Goal: Transaction & Acquisition: Purchase product/service

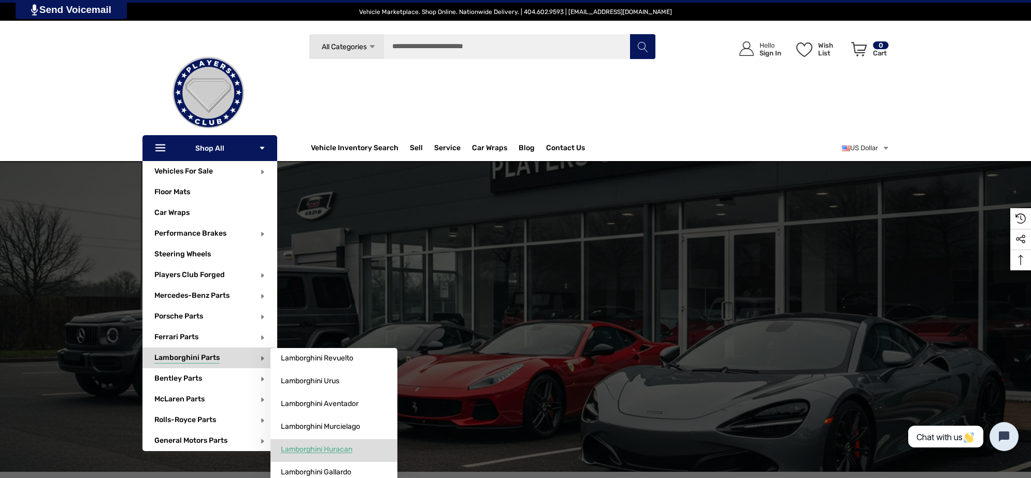
click at [352, 448] on span "Lamborghini Huracan" at bounding box center [317, 449] width 72 height 9
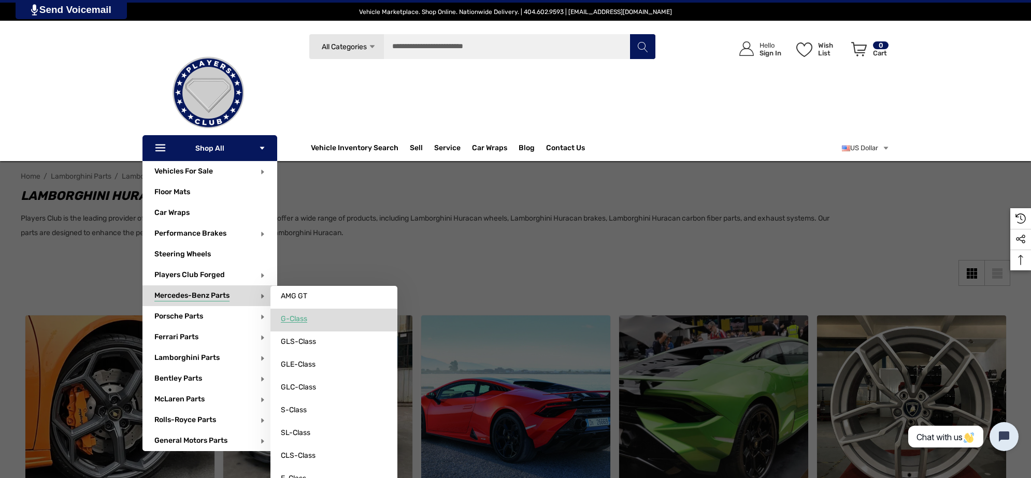
click at [307, 318] on span "G-Class" at bounding box center [294, 319] width 26 height 9
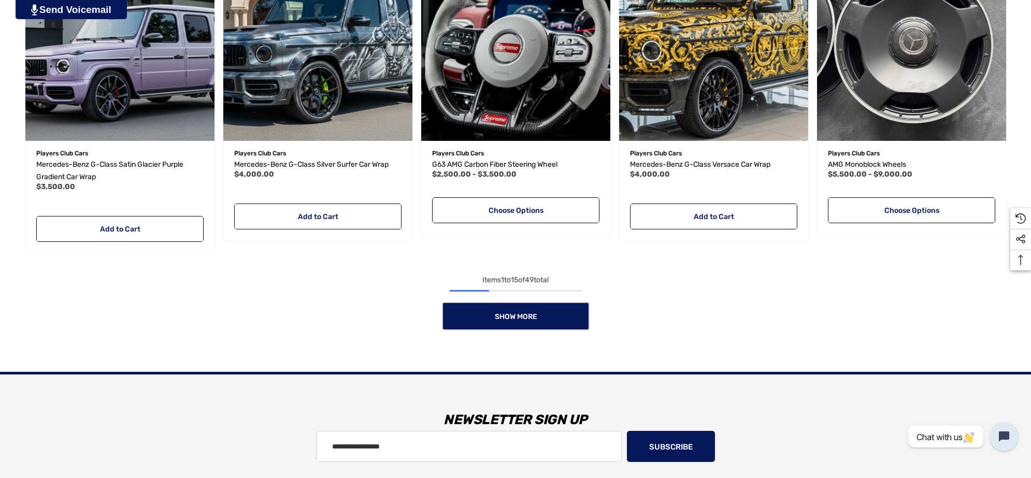
scroll to position [1036, 0]
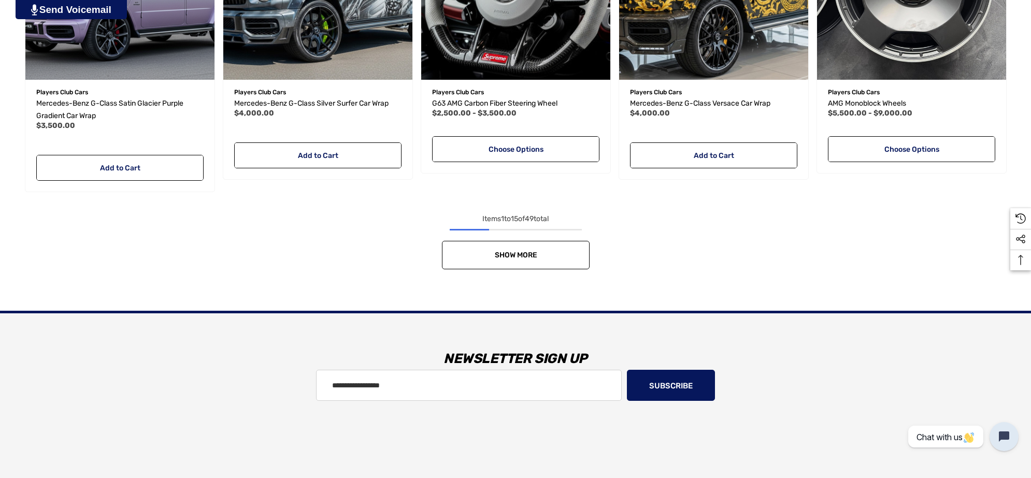
click at [466, 252] on link "Show More" at bounding box center [516, 255] width 148 height 28
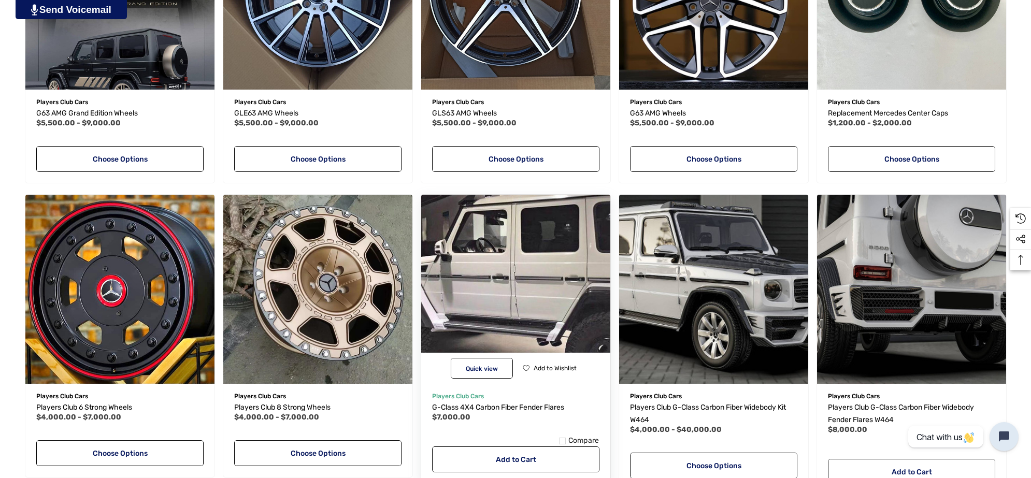
scroll to position [1360, 0]
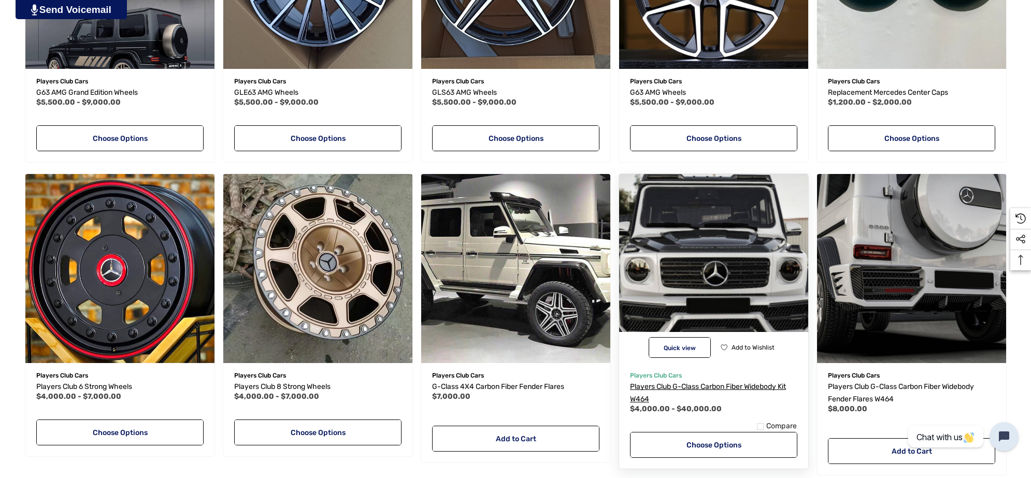
click at [644, 386] on span "Players Club G-Class Carbon Fiber Widebody Kit W464" at bounding box center [708, 392] width 156 height 21
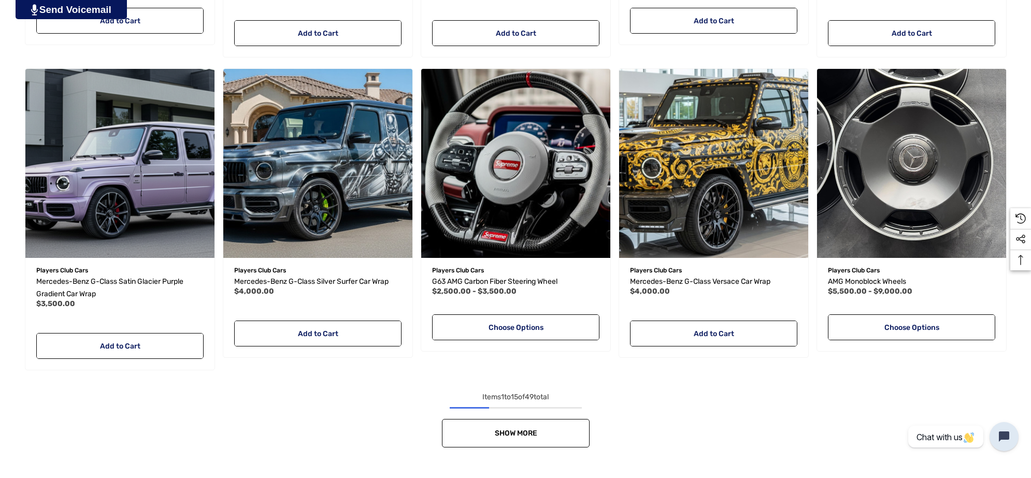
scroll to position [861, 0]
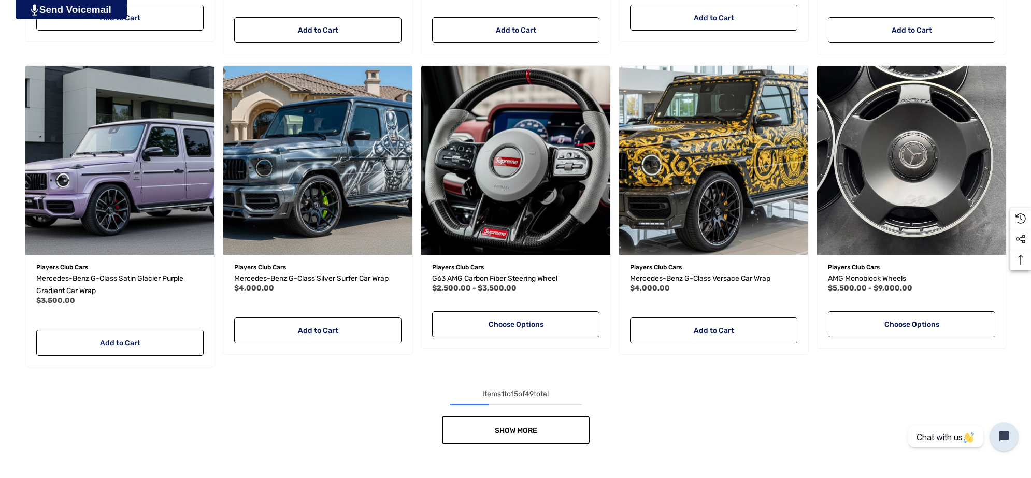
click at [565, 426] on link "Show More" at bounding box center [516, 430] width 148 height 28
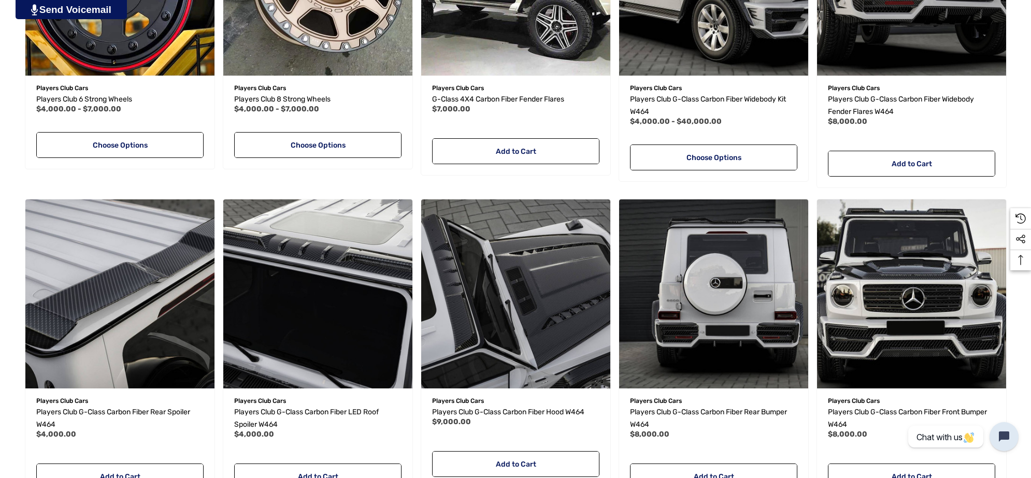
scroll to position [1897, 0]
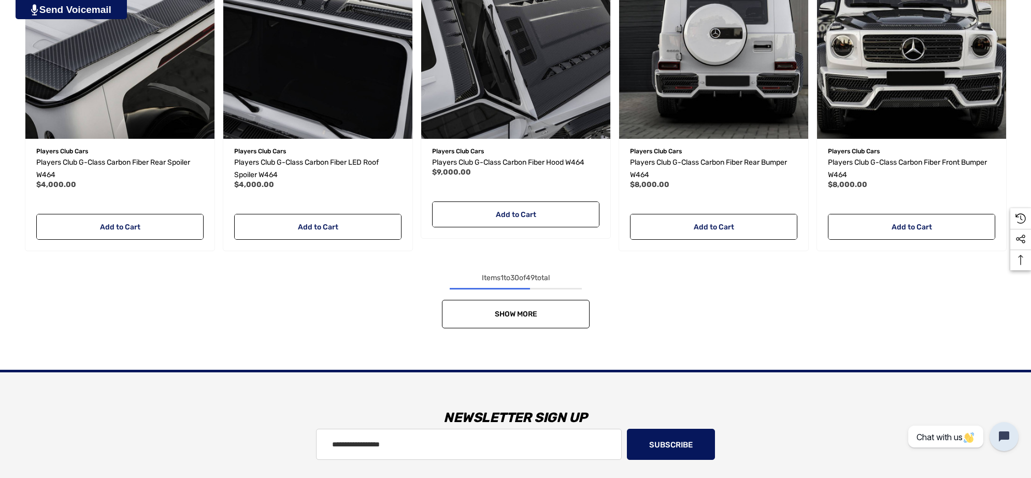
click at [560, 309] on link "Show More" at bounding box center [516, 314] width 148 height 28
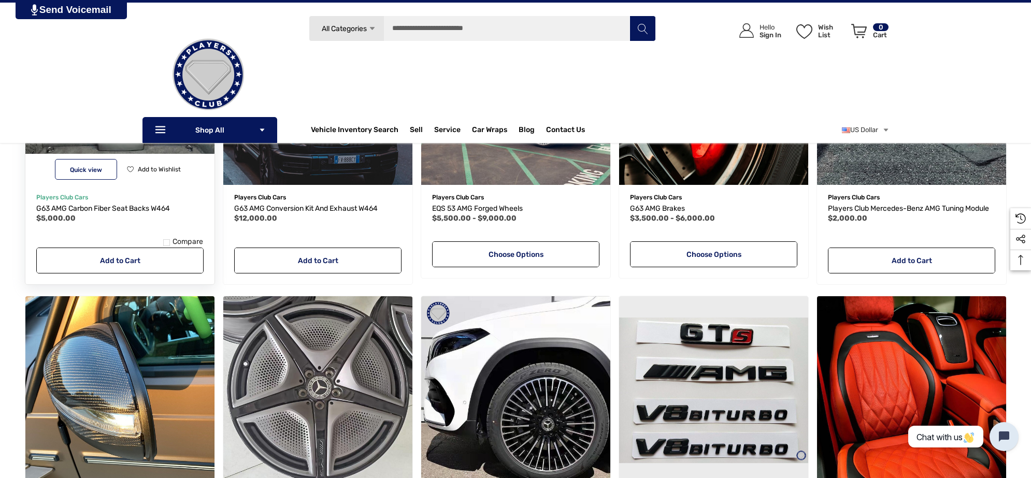
scroll to position [2156, 0]
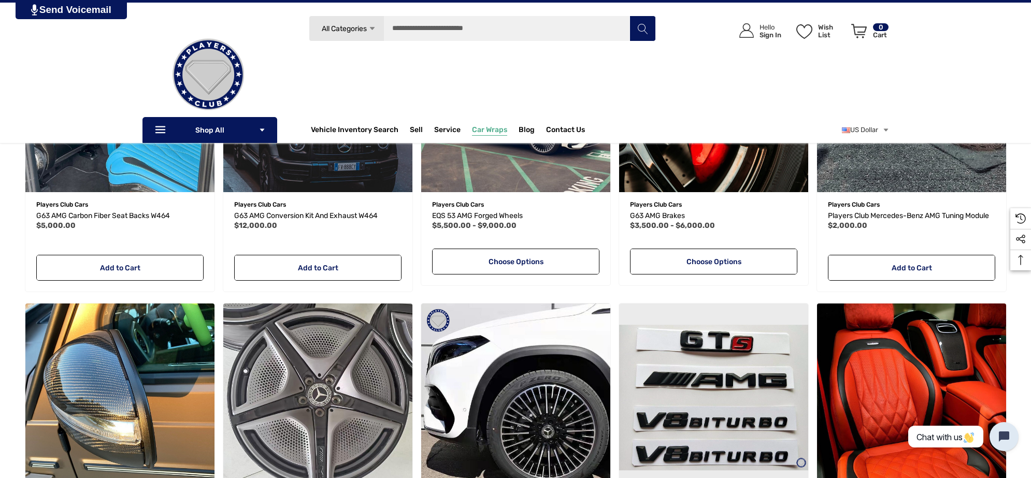
click at [519, 123] on link "Car Wraps" at bounding box center [495, 130] width 47 height 21
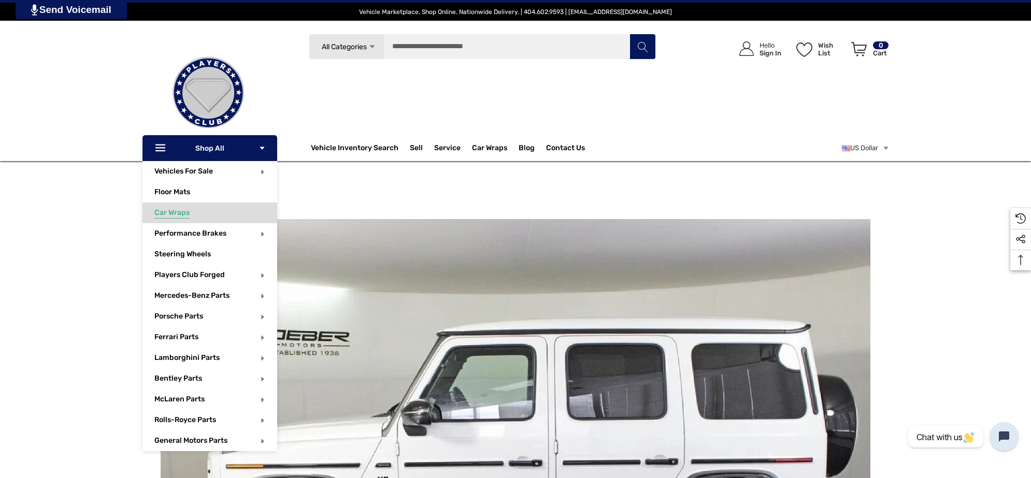
click at [177, 213] on span "Car Wraps" at bounding box center [171, 213] width 35 height 11
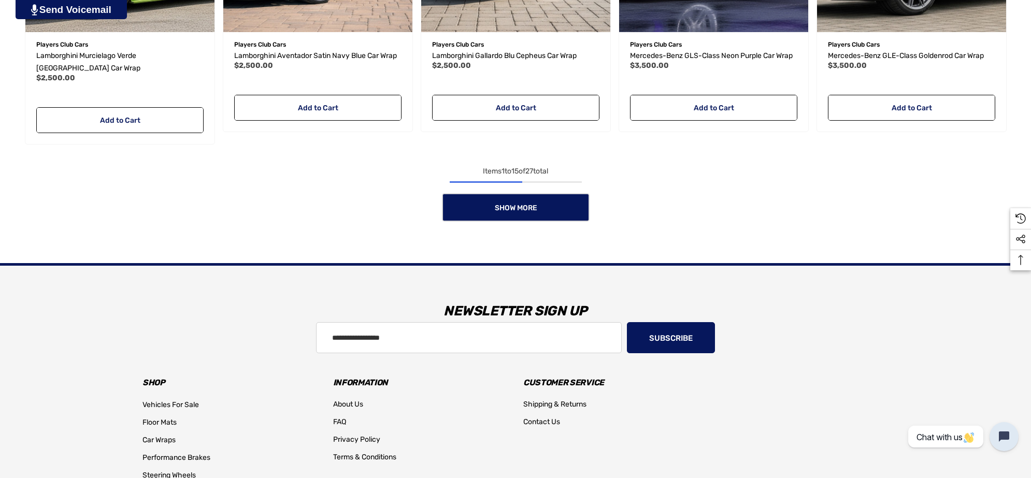
scroll to position [1101, 0]
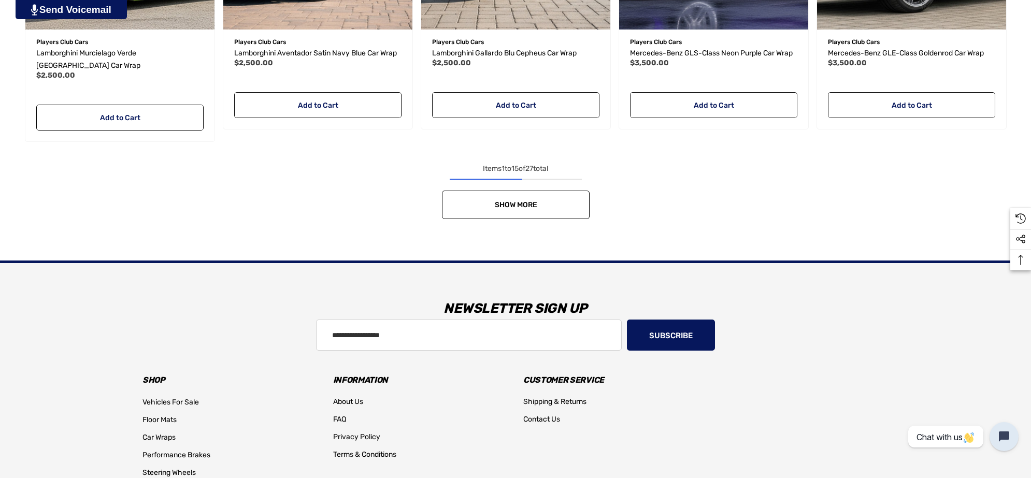
click at [537, 199] on link "Show More" at bounding box center [516, 205] width 148 height 28
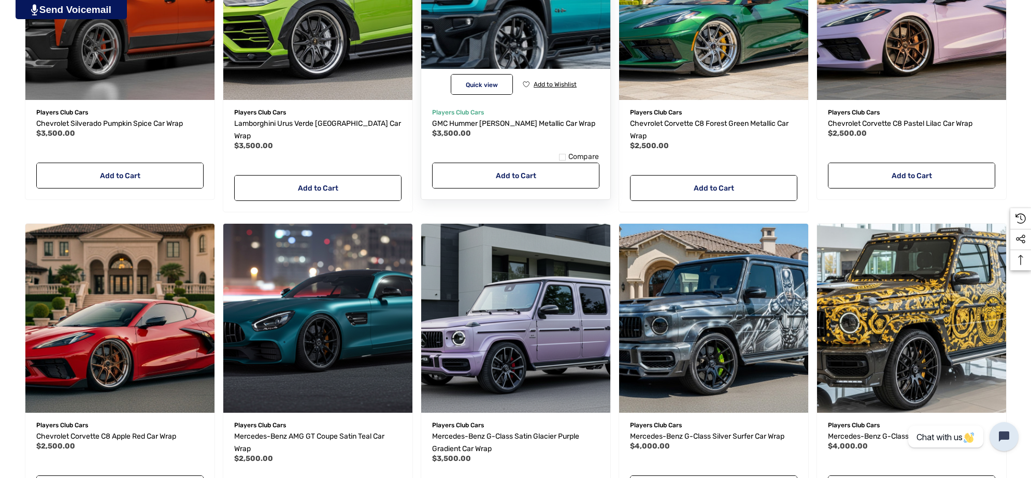
scroll to position [1490, 0]
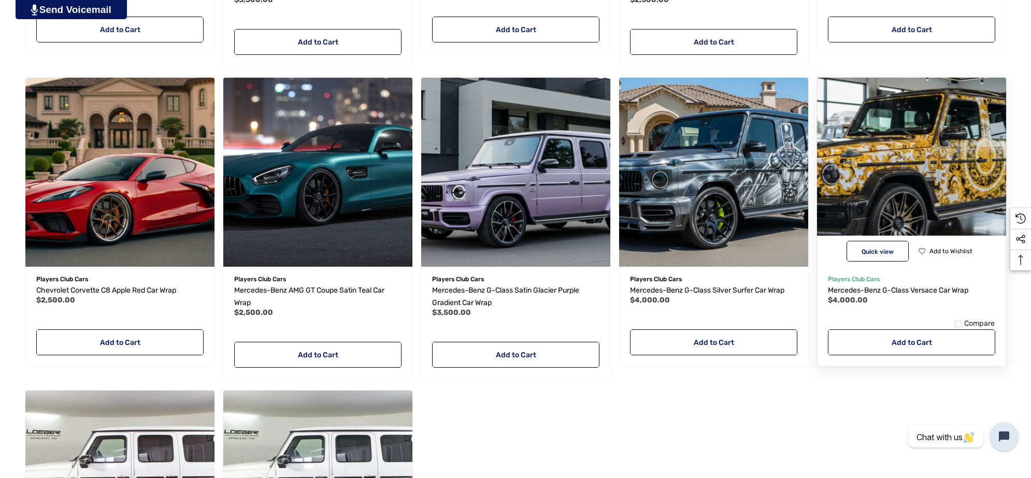
click at [896, 162] on img "Mercedes-Benz G-Class Versace Car Wrap,$4,000.00\a" at bounding box center [911, 172] width 208 height 208
